Goal: Information Seeking & Learning: Learn about a topic

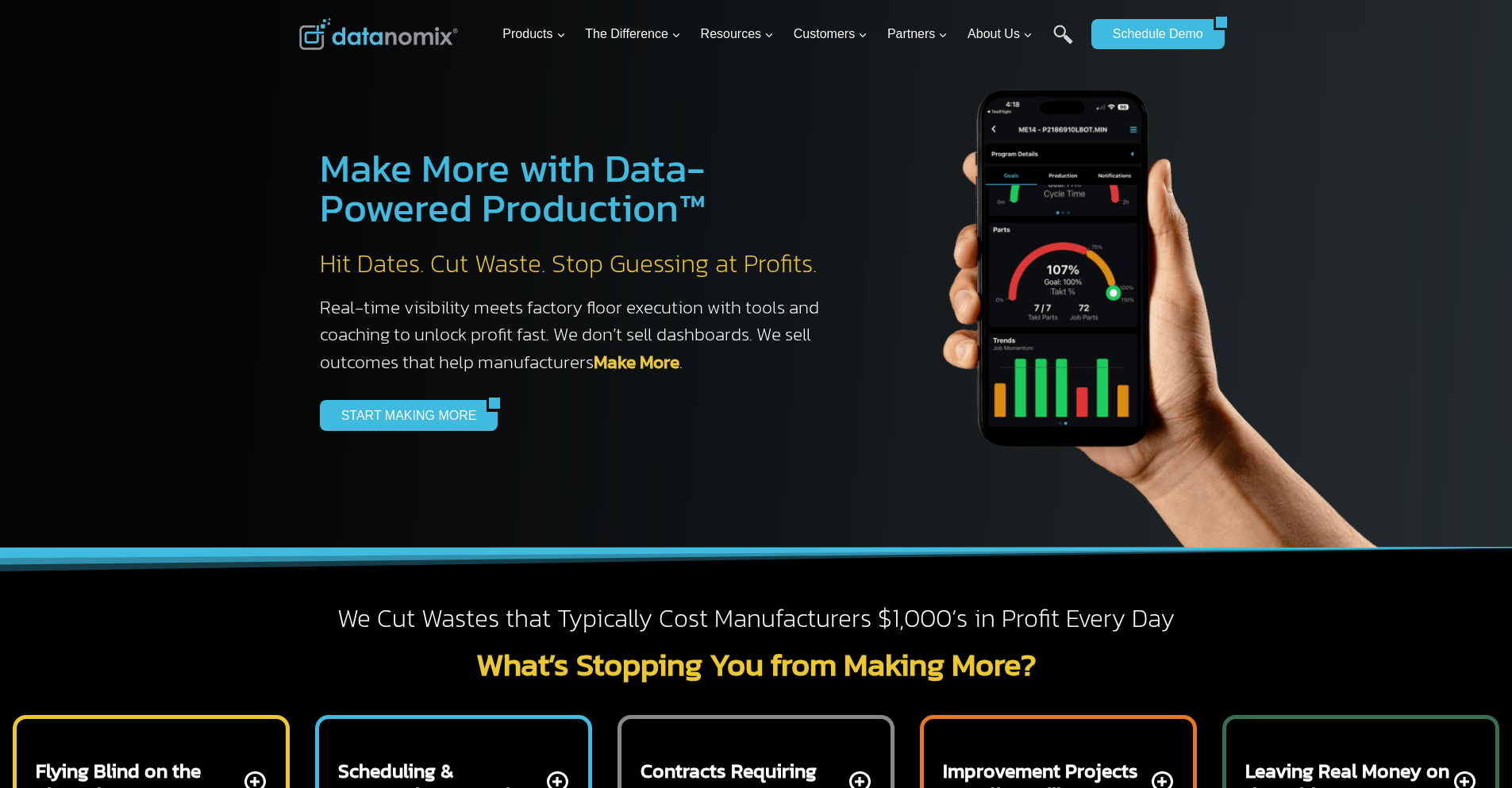
click at [0, 0] on h3 "Unique Integrations" at bounding box center [0, 0] width 0 height 0
click at [0, 0] on link "Vallen" at bounding box center [0, 0] width 0 height 0
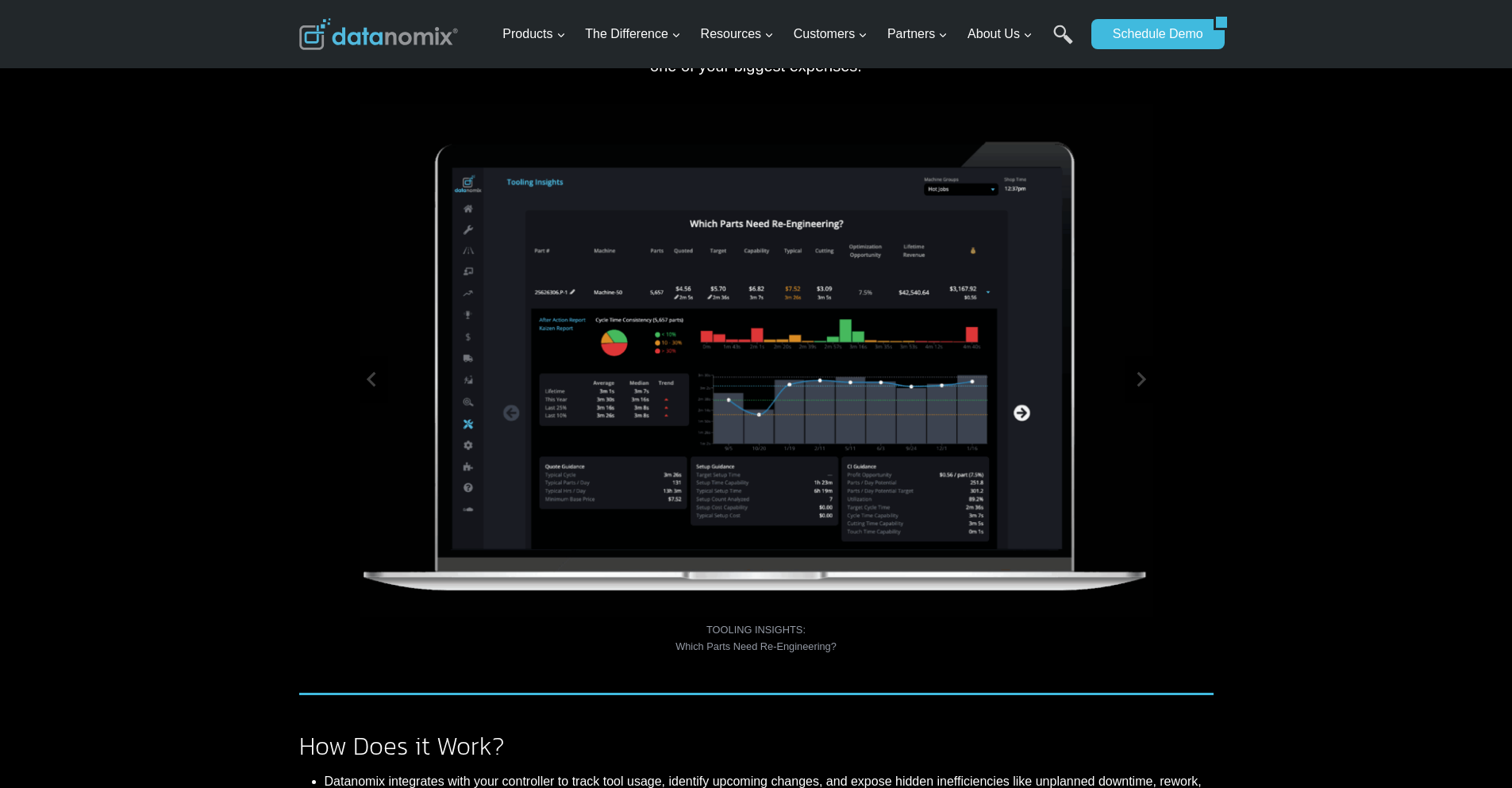
scroll to position [555, 0]
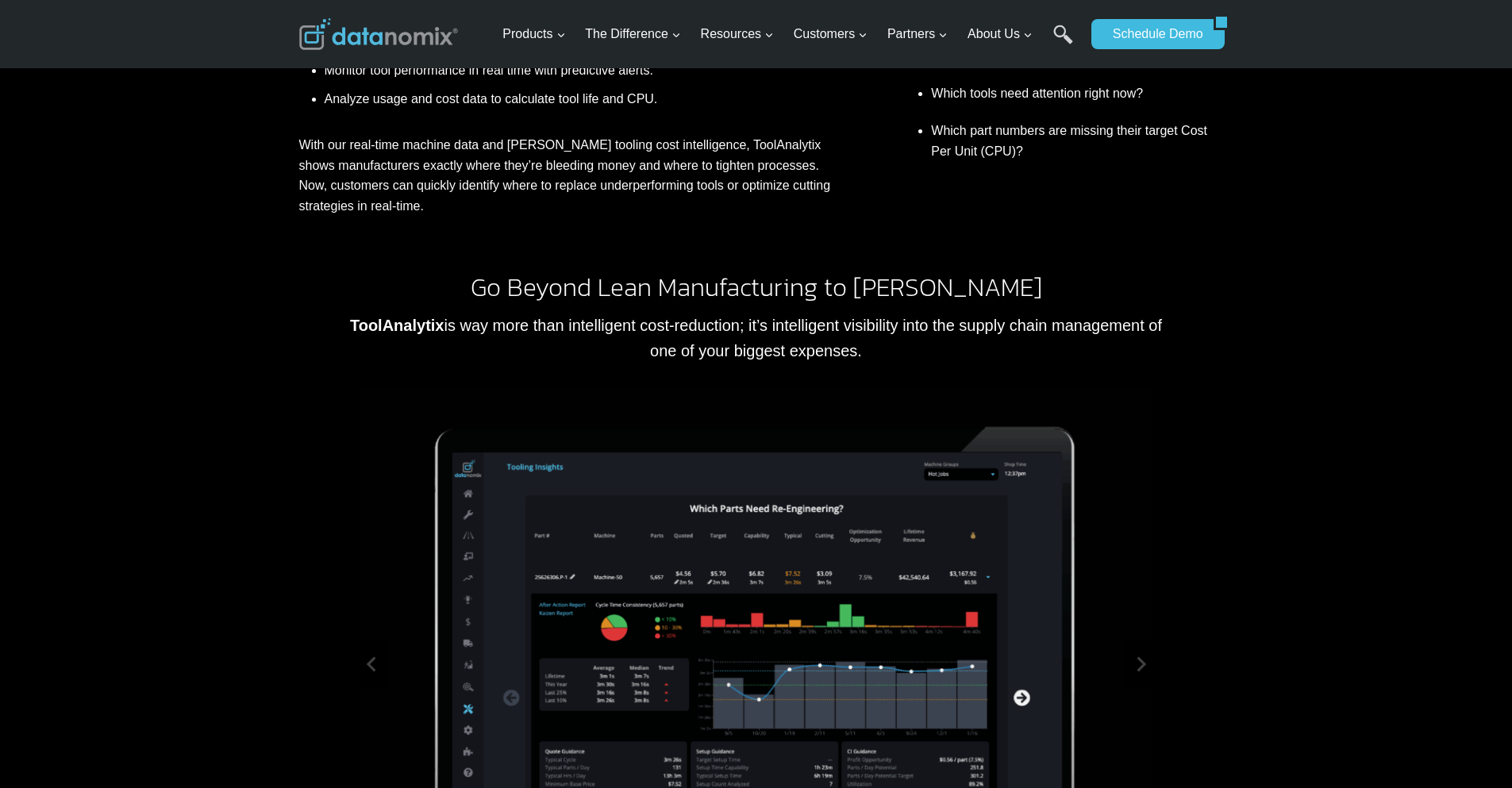
click at [0, 0] on h3 "Unique Integrations" at bounding box center [0, 0] width 0 height 0
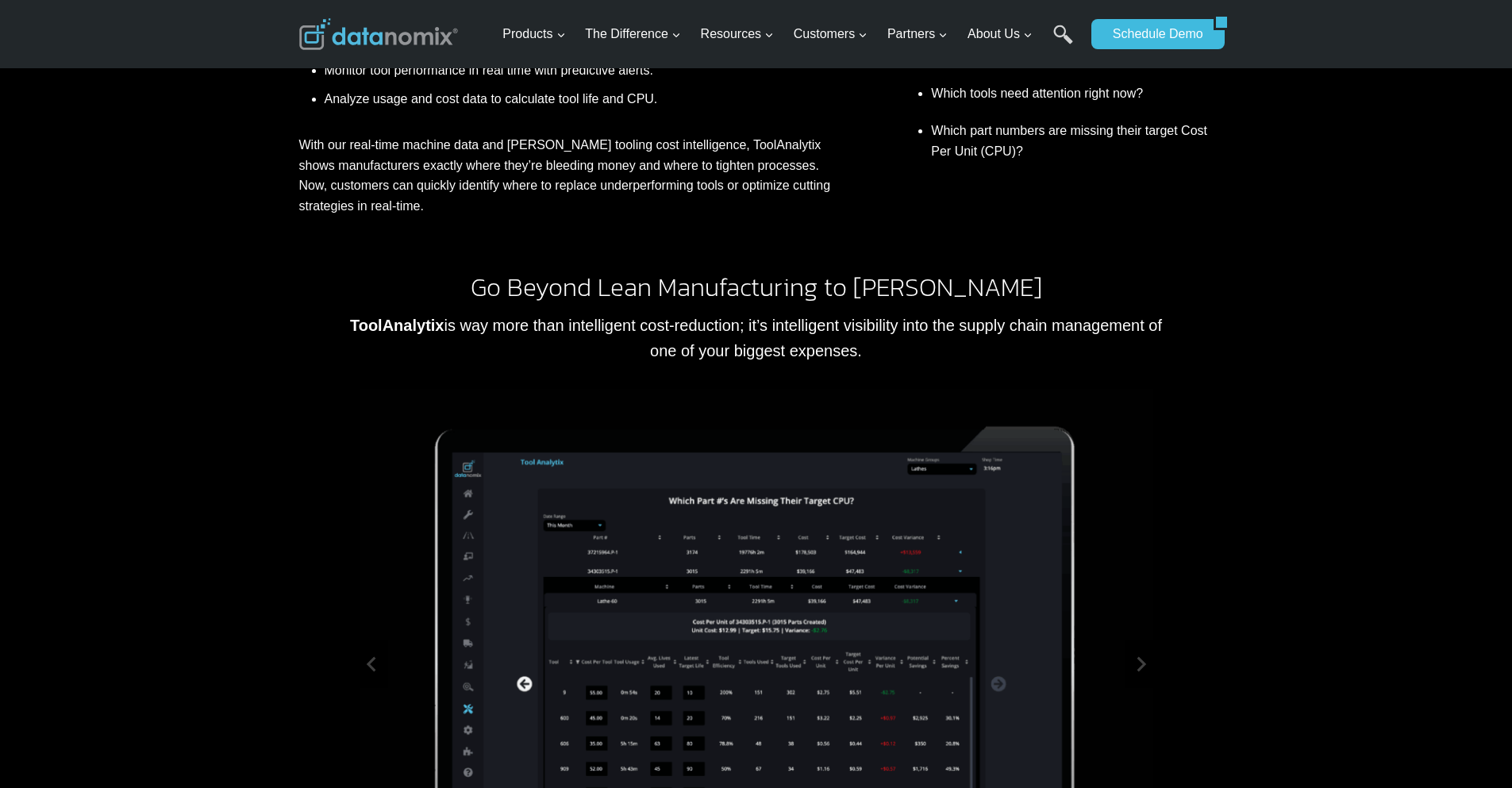
click at [0, 0] on h3 "Unique Integrations" at bounding box center [0, 0] width 0 height 0
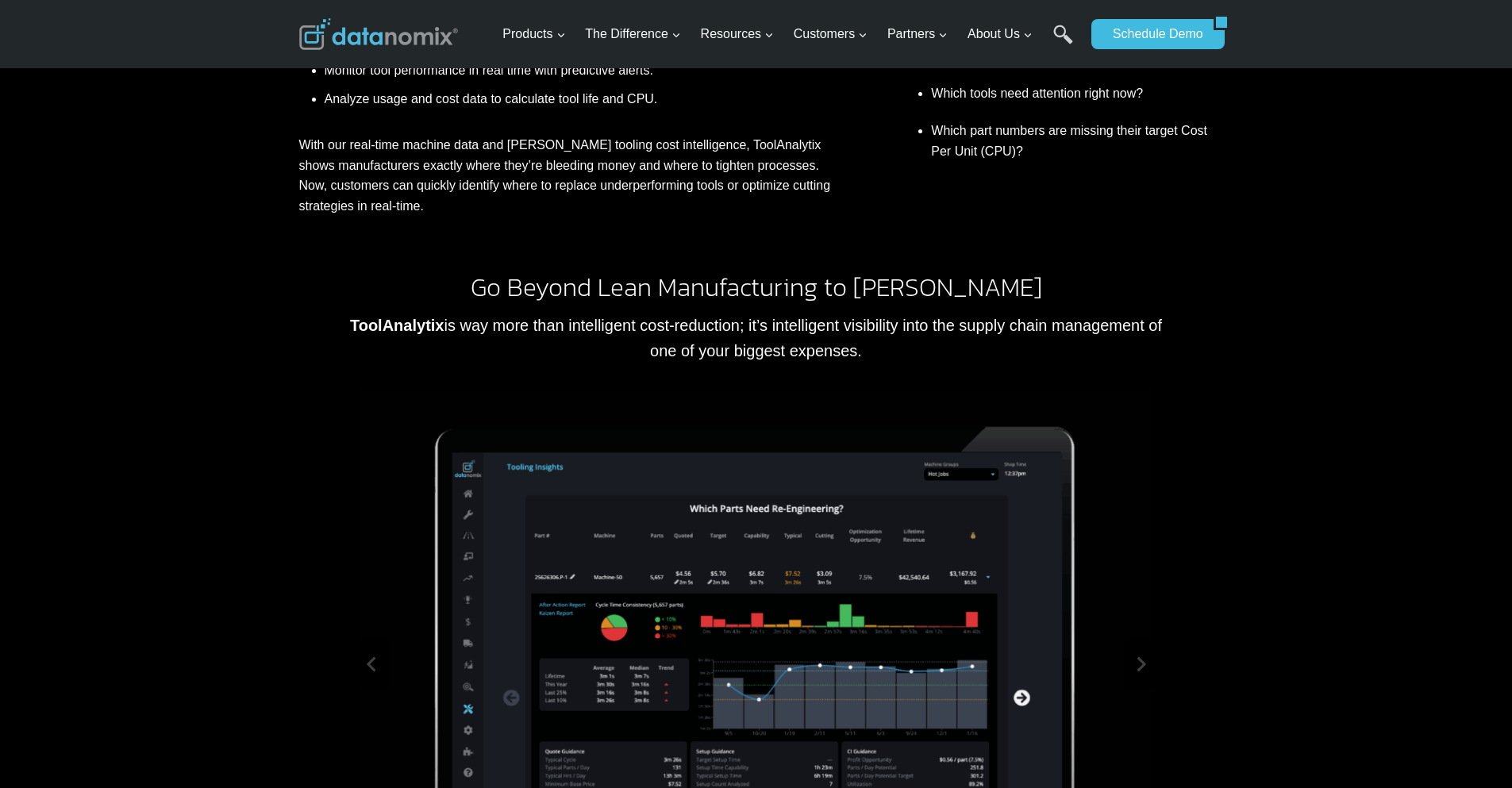
click at [755, 35] on span "Resources Expand" at bounding box center [737, 34] width 73 height 21
click at [649, 35] on span "The Difference Expand" at bounding box center [633, 34] width 96 height 21
click at [520, 37] on span "Products Expand" at bounding box center [534, 34] width 63 height 21
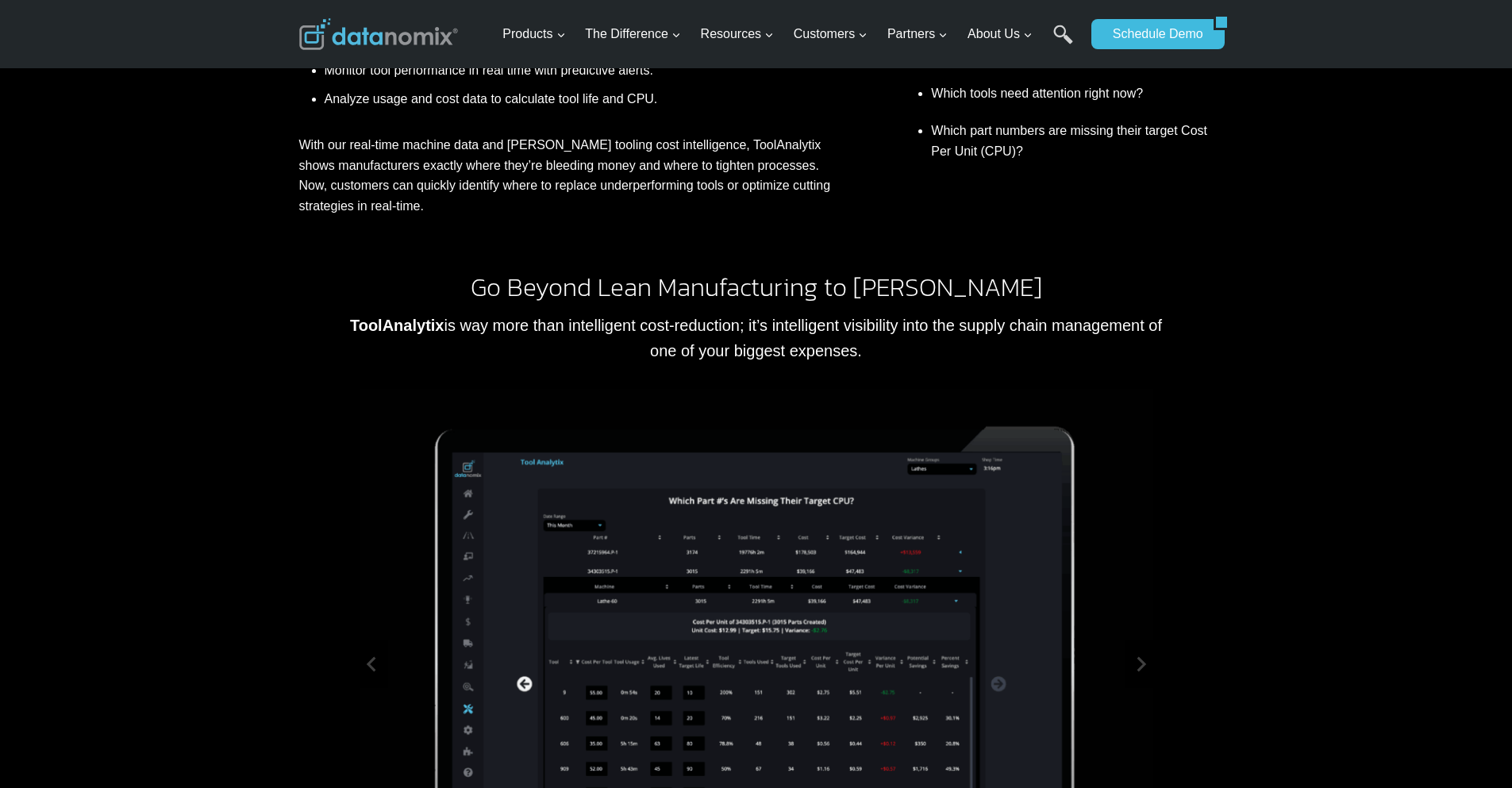
click at [0, 0] on link "Why Tracks?" at bounding box center [0, 0] width 0 height 0
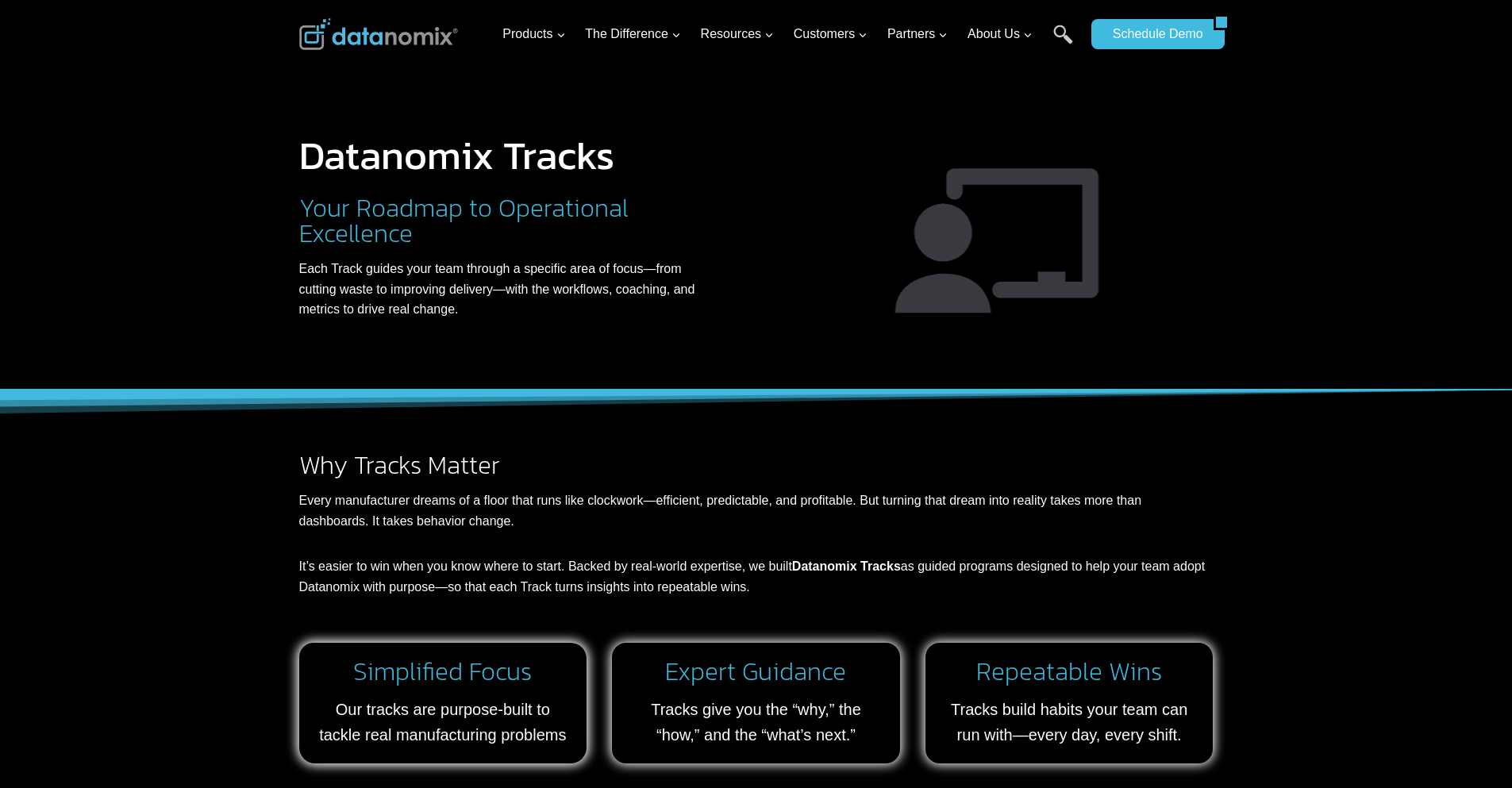
click at [0, 0] on h3 "Unique Integrations" at bounding box center [0, 0] width 0 height 0
